Goal: Go to known website

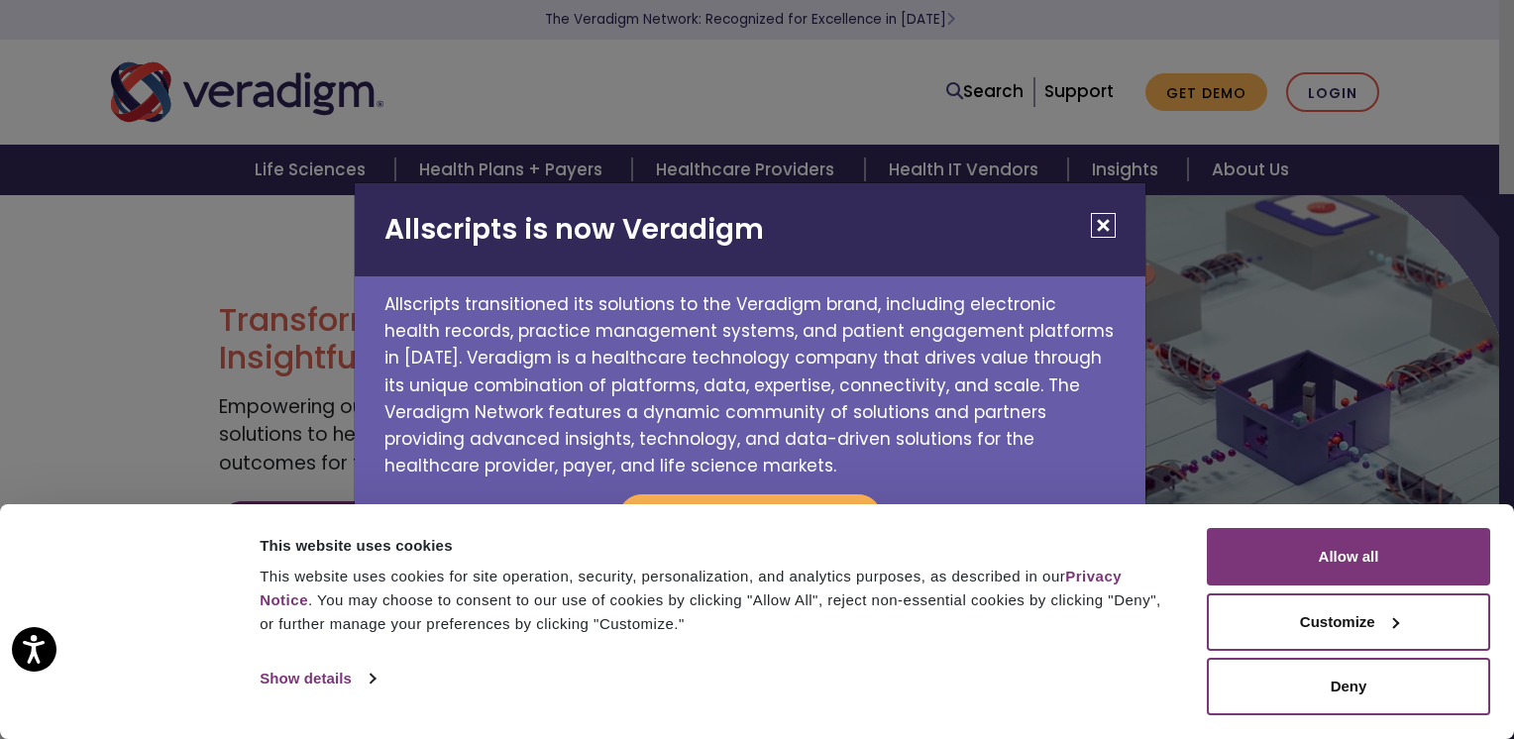
click at [1102, 233] on button "Close" at bounding box center [1103, 225] width 25 height 25
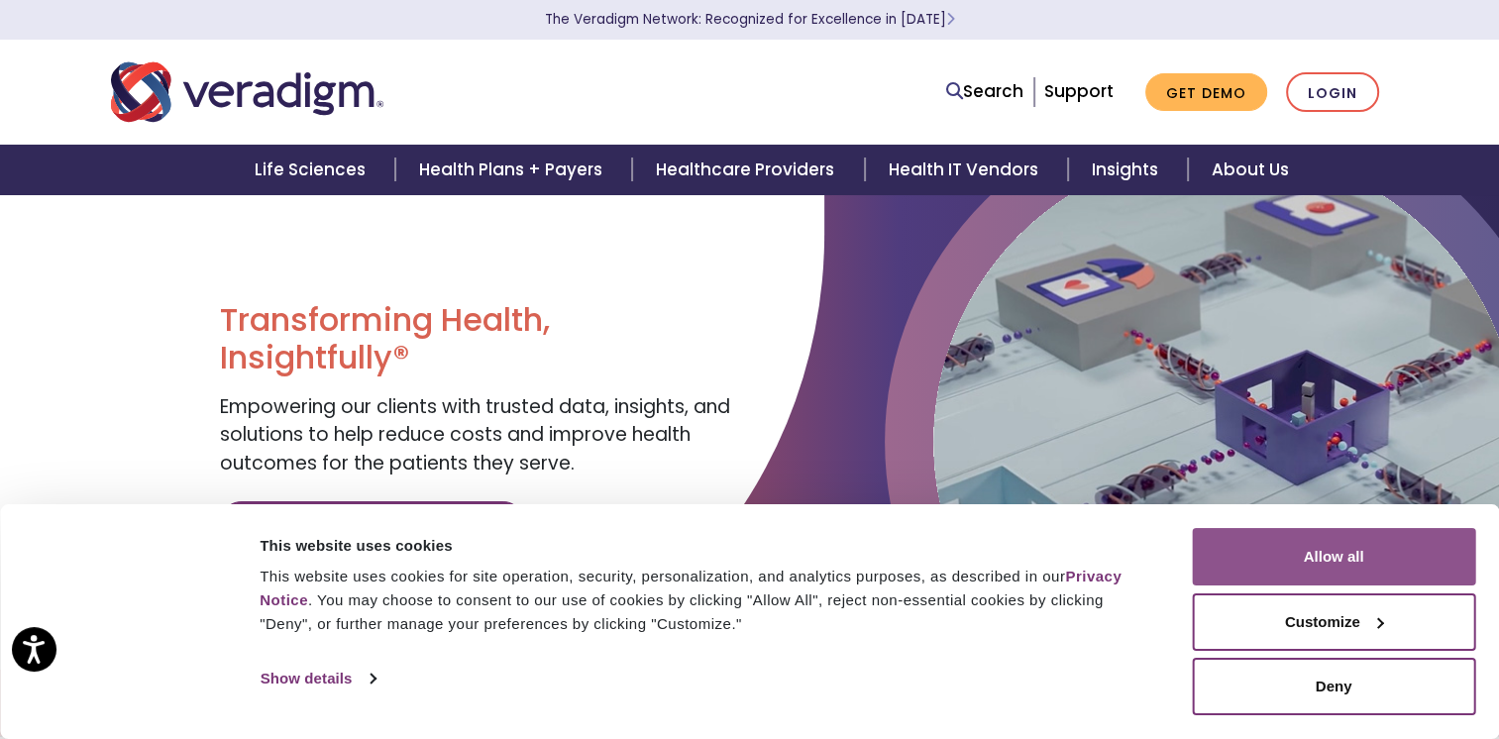
click at [1348, 546] on button "Allow all" at bounding box center [1333, 556] width 283 height 57
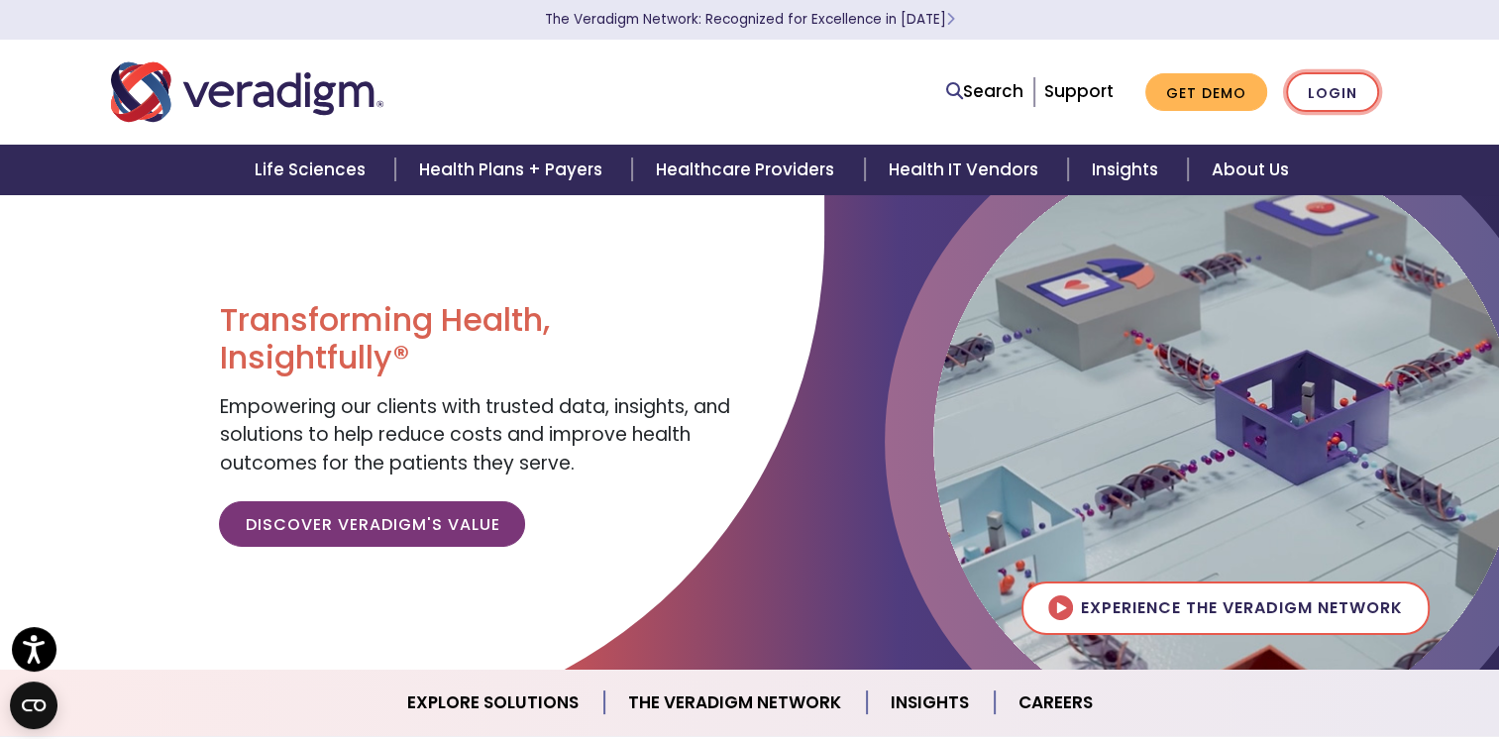
click at [1355, 97] on link "Login" at bounding box center [1332, 92] width 93 height 41
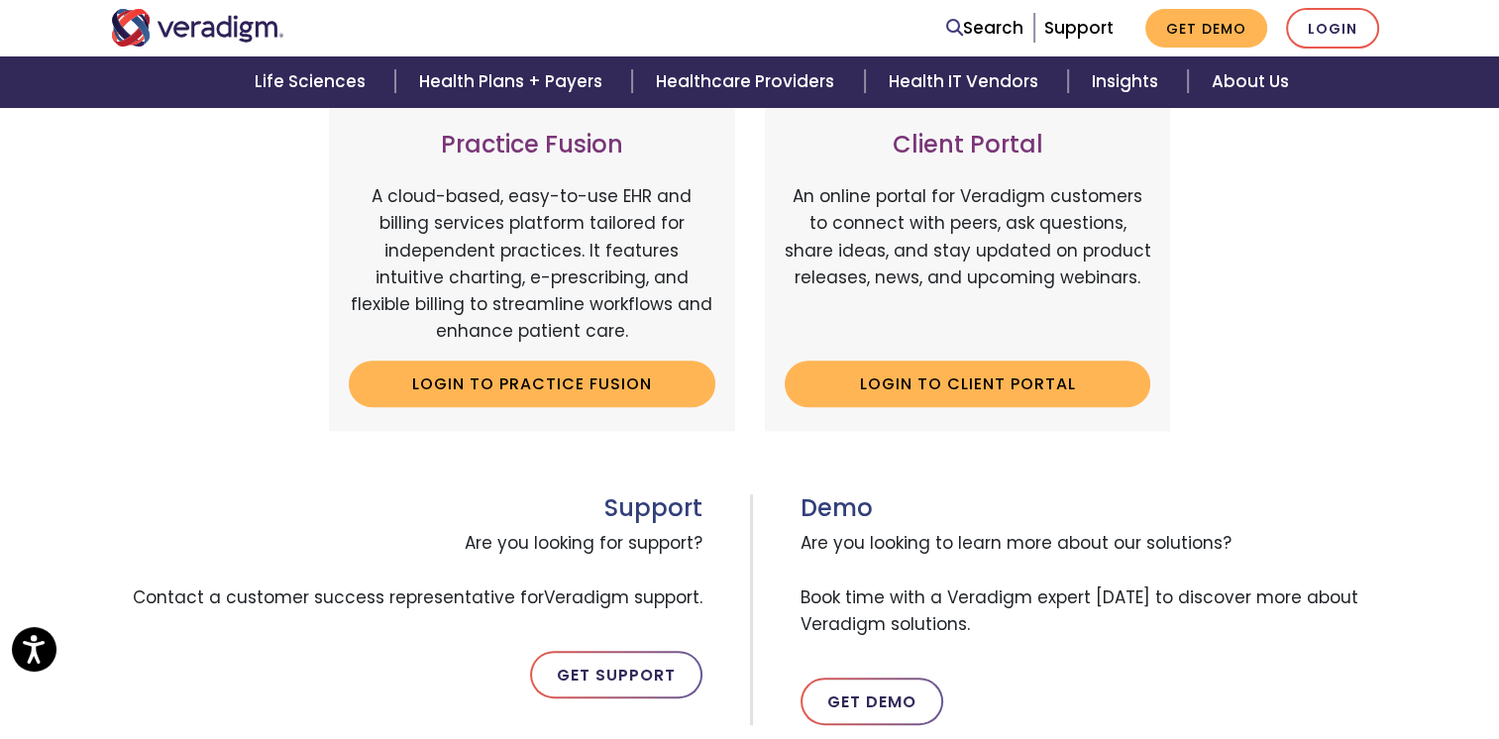
scroll to position [297, 0]
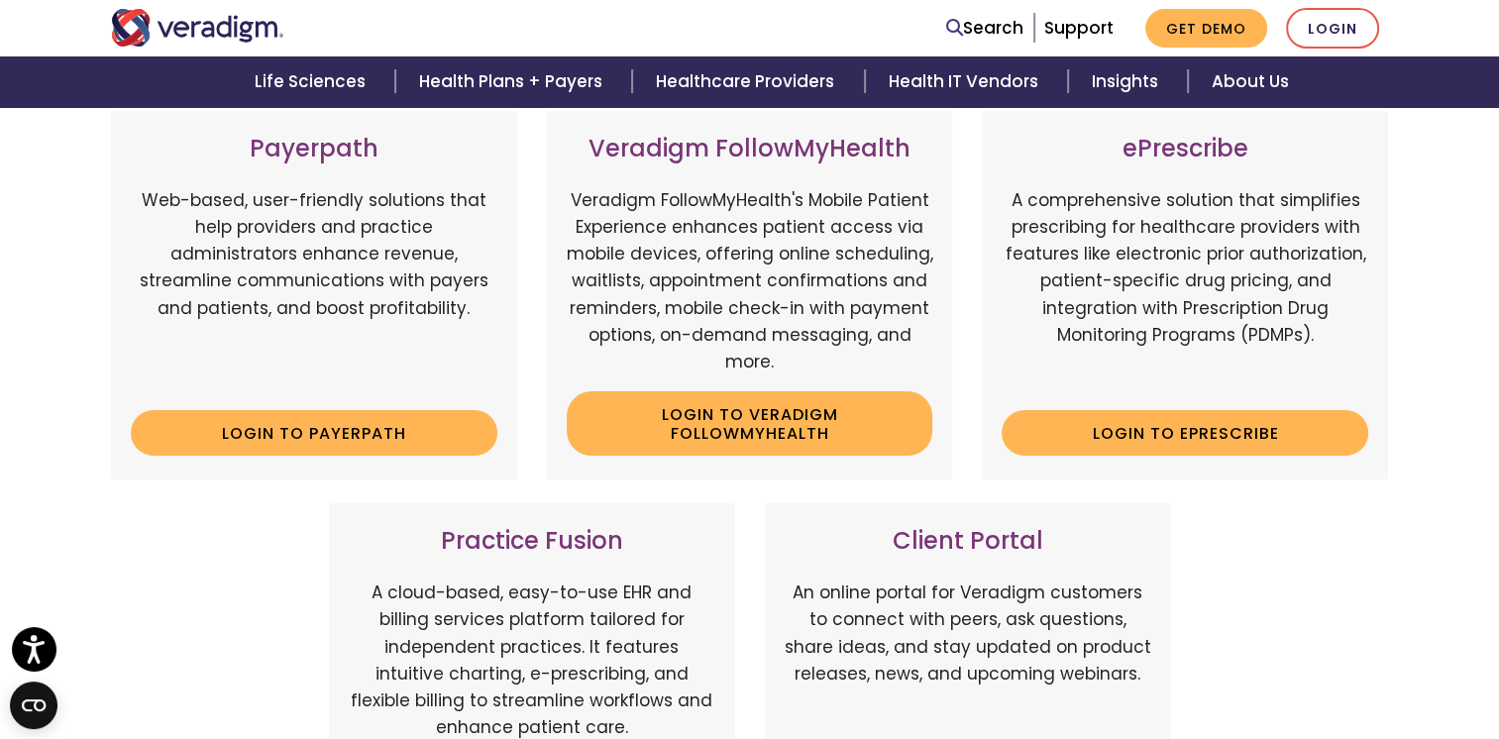
click at [413, 459] on div "Payerpath Web-based, user-friendly solutions that help providers and practice a…" at bounding box center [314, 295] width 406 height 369
click at [417, 449] on link "Login to Payerpath" at bounding box center [314, 433] width 367 height 46
